Goal: Task Accomplishment & Management: Manage account settings

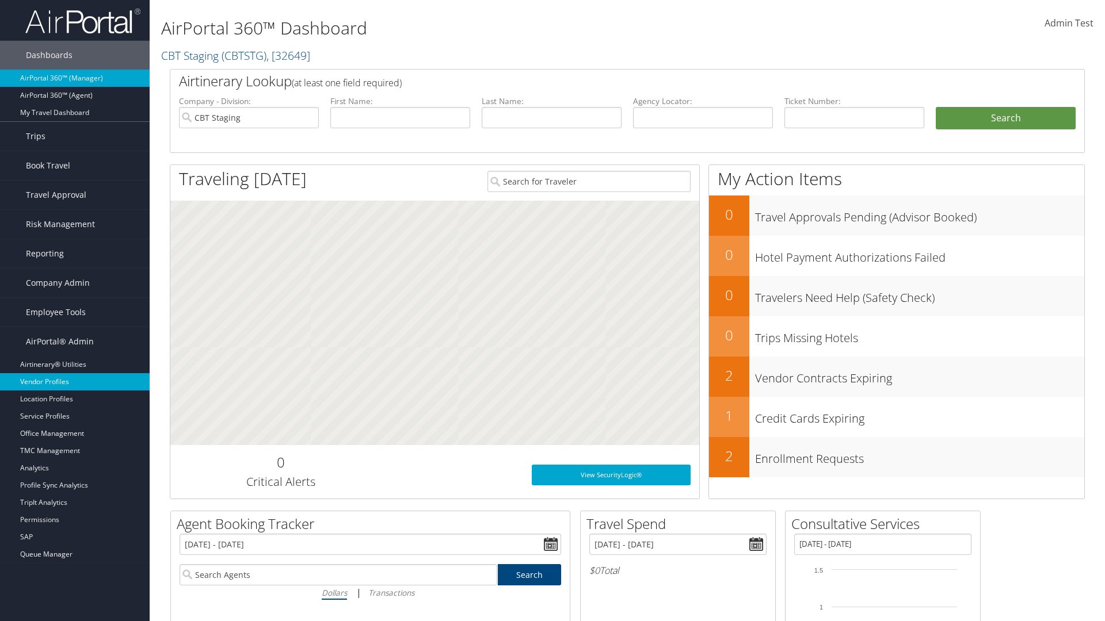
click at [75, 382] on link "Vendor Profiles" at bounding box center [75, 381] width 150 height 17
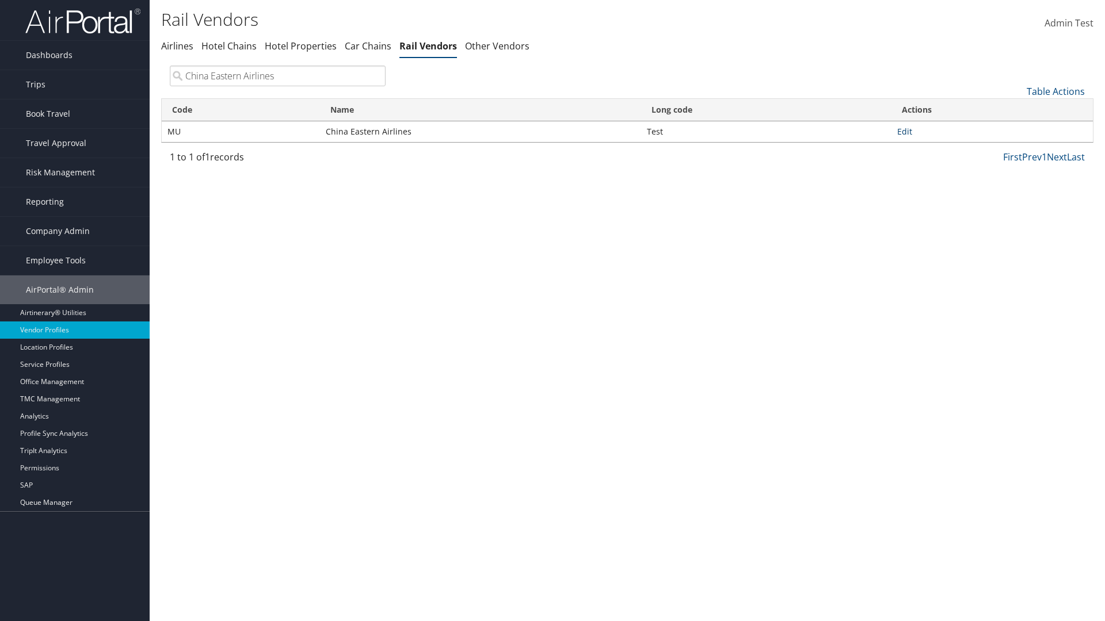
type input "China Eastern Airlines"
click at [904, 131] on link "Edit" at bounding box center [904, 131] width 15 height 11
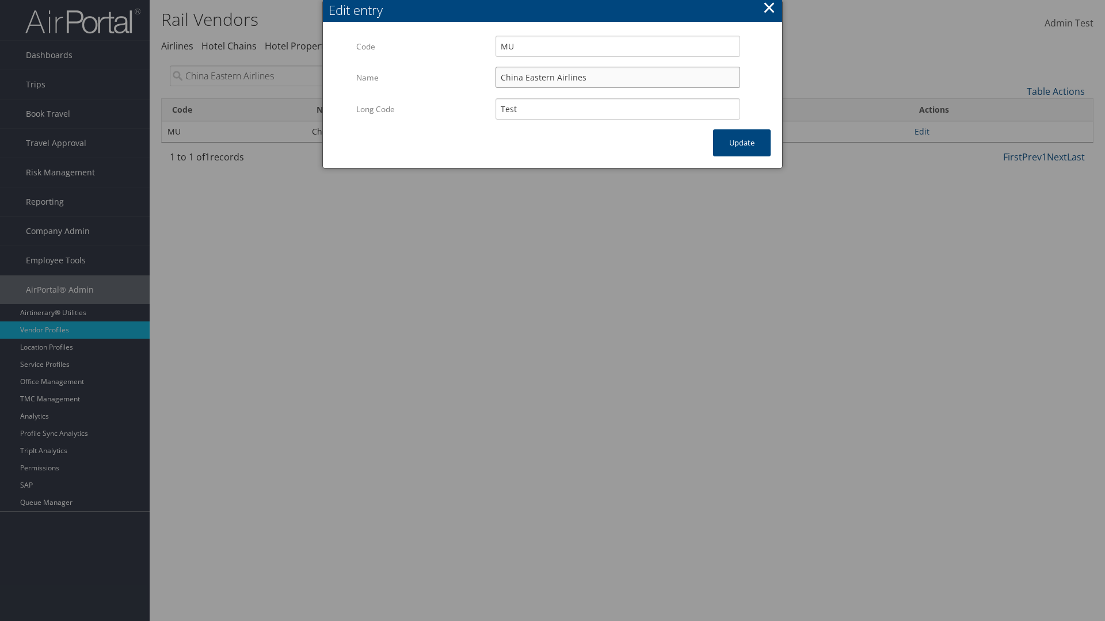
click at [617, 77] on input "China Eastern Airlines" at bounding box center [617, 77] width 245 height 21
type input "China Eastern Airlines"
click at [617, 109] on input "Test" at bounding box center [617, 108] width 245 height 21
